Goal: Information Seeking & Learning: Learn about a topic

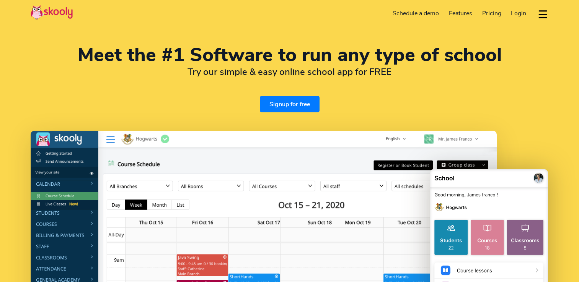
select select "en"
select select "48"
select select "[GEOGRAPHIC_DATA]"
select select "Europe/[GEOGRAPHIC_DATA]"
click at [536, 15] on div "Download app Contact support English" at bounding box center [539, 13] width 17 height 13
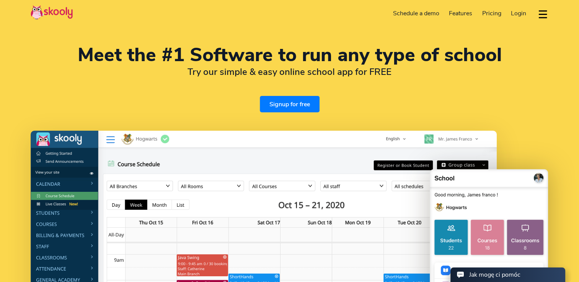
click at [541, 14] on button "dropdown menu" at bounding box center [542, 14] width 11 height 18
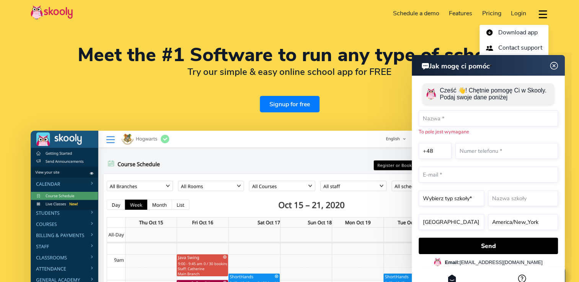
click at [553, 65] on img at bounding box center [554, 66] width 15 height 10
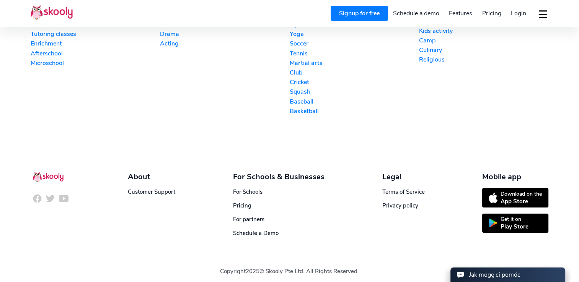
scroll to position [1916, 0]
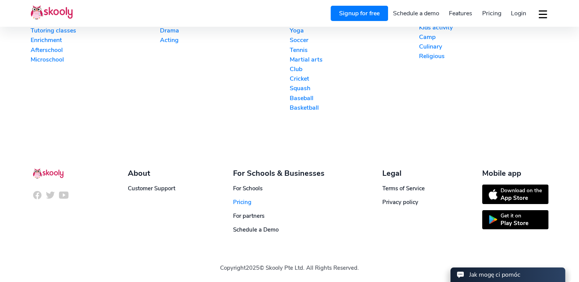
click at [243, 199] on span "Pricing" at bounding box center [242, 203] width 18 height 8
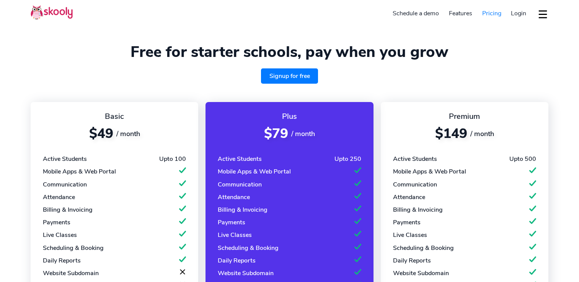
select select "en"
select select "48"
select select "[GEOGRAPHIC_DATA]"
select select "Europe/[GEOGRAPHIC_DATA]"
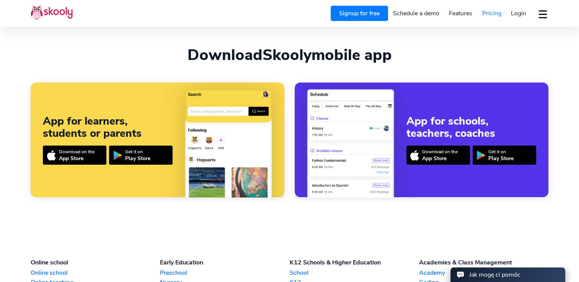
scroll to position [536, 0]
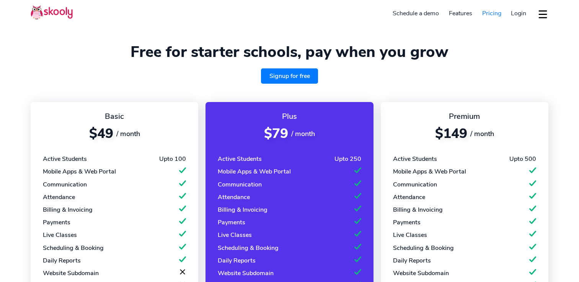
select select "en"
select select "48"
select select "[GEOGRAPHIC_DATA]"
select select "Europe/[GEOGRAPHIC_DATA]"
